Goal: Complete application form

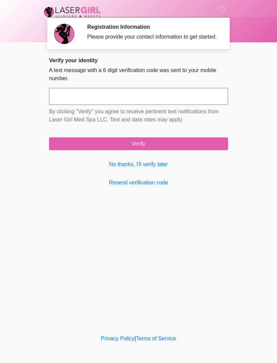
click at [151, 168] on link "No thanks, I'll verify later" at bounding box center [138, 164] width 179 height 8
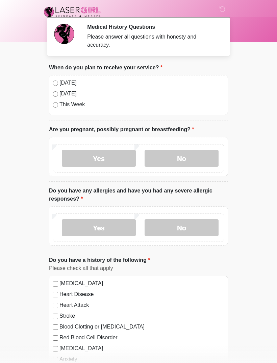
click at [62, 84] on label "[DATE]" at bounding box center [142, 83] width 165 height 8
click at [184, 157] on label "No" at bounding box center [182, 158] width 74 height 17
click at [185, 224] on label "No" at bounding box center [182, 227] width 74 height 17
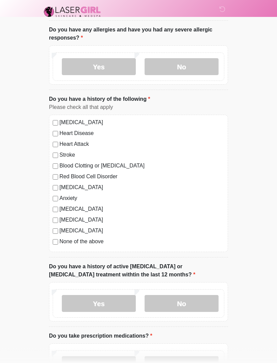
scroll to position [161, 0]
click at [189, 300] on label "No" at bounding box center [182, 303] width 74 height 17
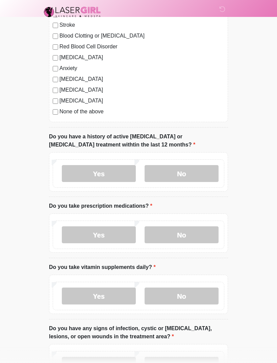
scroll to position [301, 0]
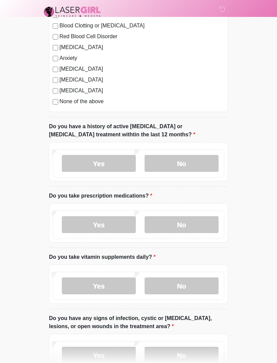
click at [109, 220] on label "Yes" at bounding box center [99, 224] width 74 height 17
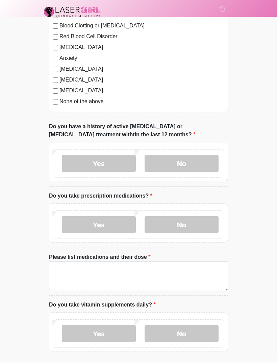
scroll to position [301, 0]
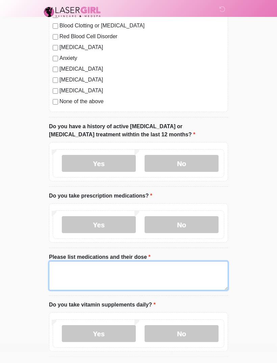
click at [137, 269] on textarea "Please list medications and their dose" at bounding box center [138, 275] width 179 height 29
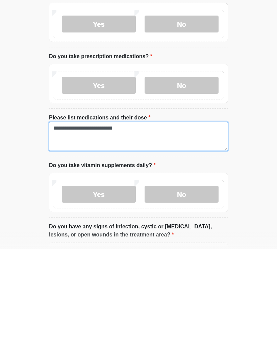
type textarea "**********"
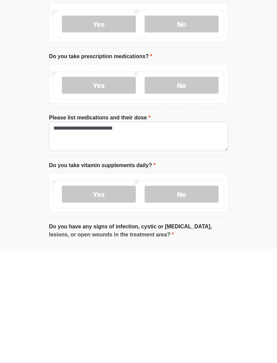
click at [114, 300] on label "Yes" at bounding box center [99, 308] width 74 height 17
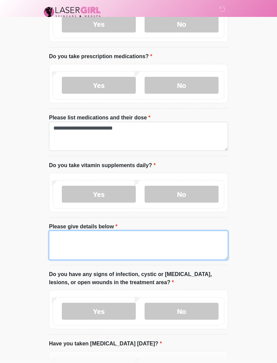
click at [113, 236] on textarea "Please give details below" at bounding box center [138, 245] width 179 height 29
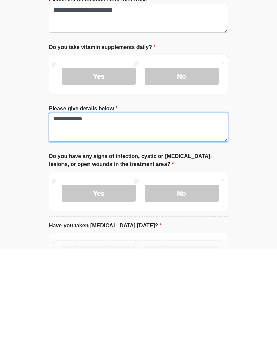
scroll to position [445, 0]
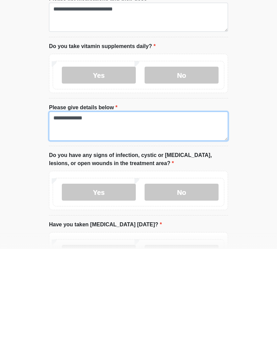
type textarea "**********"
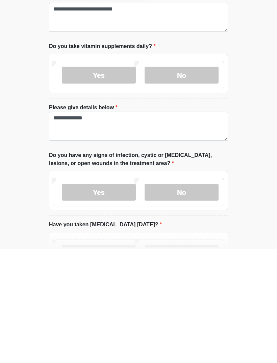
click at [174, 298] on label "No" at bounding box center [182, 306] width 74 height 17
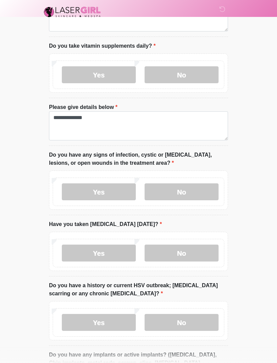
click at [193, 250] on label "No" at bounding box center [182, 252] width 74 height 17
click at [184, 316] on label "No" at bounding box center [182, 322] width 74 height 17
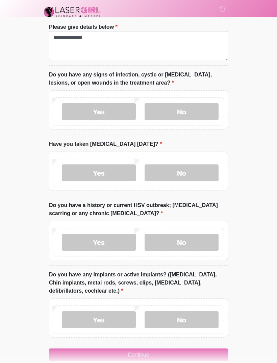
scroll to position [651, 0]
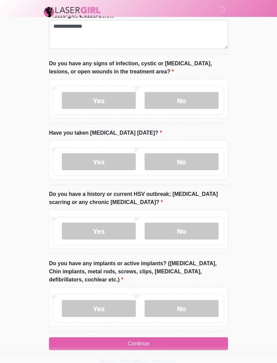
click at [194, 304] on label "No" at bounding box center [182, 308] width 74 height 17
click at [178, 340] on button "Continue" at bounding box center [138, 343] width 179 height 13
click at [173, 339] on button "Continue" at bounding box center [138, 343] width 179 height 13
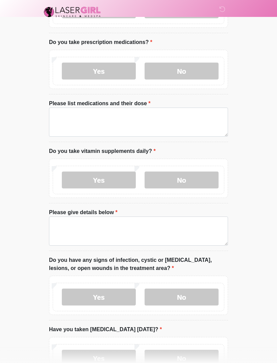
scroll to position [0, 0]
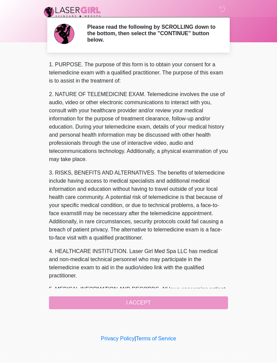
click at [160, 298] on div "1. PURPOSE. The purpose of this form is to obtain your consent for a telemedici…" at bounding box center [138, 185] width 179 height 248
click at [139, 296] on div "1. PURPOSE. The purpose of this form is to obtain your consent for a telemedici…" at bounding box center [138, 185] width 179 height 248
click at [168, 340] on link "Terms of Service" at bounding box center [156, 338] width 40 height 6
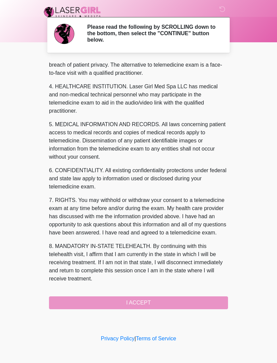
scroll to position [181, 0]
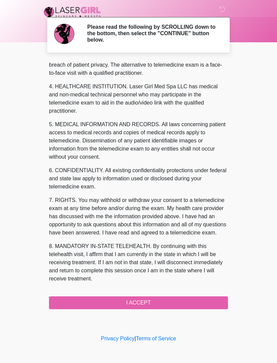
click at [168, 301] on button "I ACCEPT" at bounding box center [138, 302] width 179 height 13
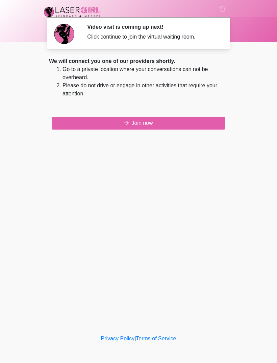
click at [201, 126] on button "Join now" at bounding box center [139, 123] width 174 height 13
